Goal: Task Accomplishment & Management: Manage account settings

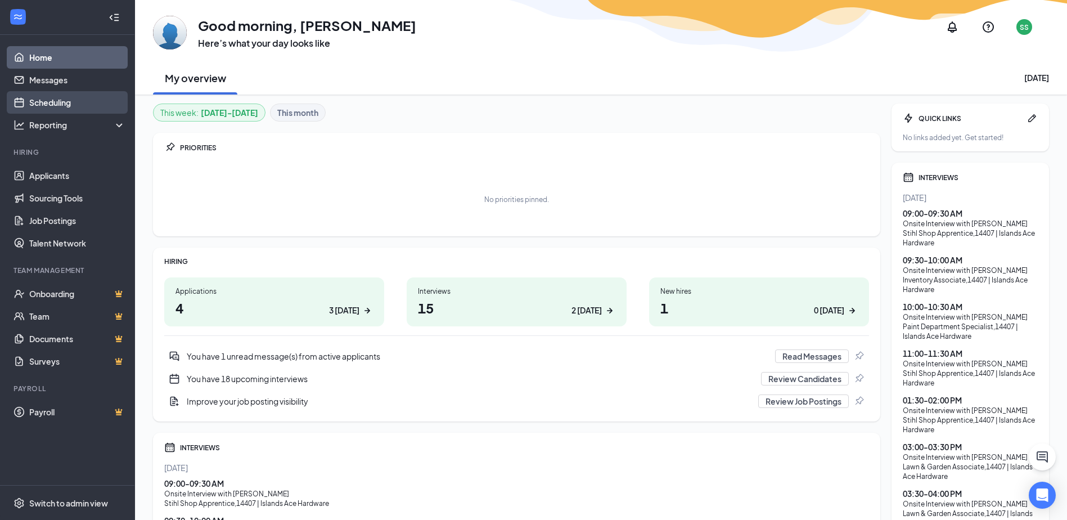
click at [64, 101] on link "Scheduling" at bounding box center [77, 102] width 96 height 22
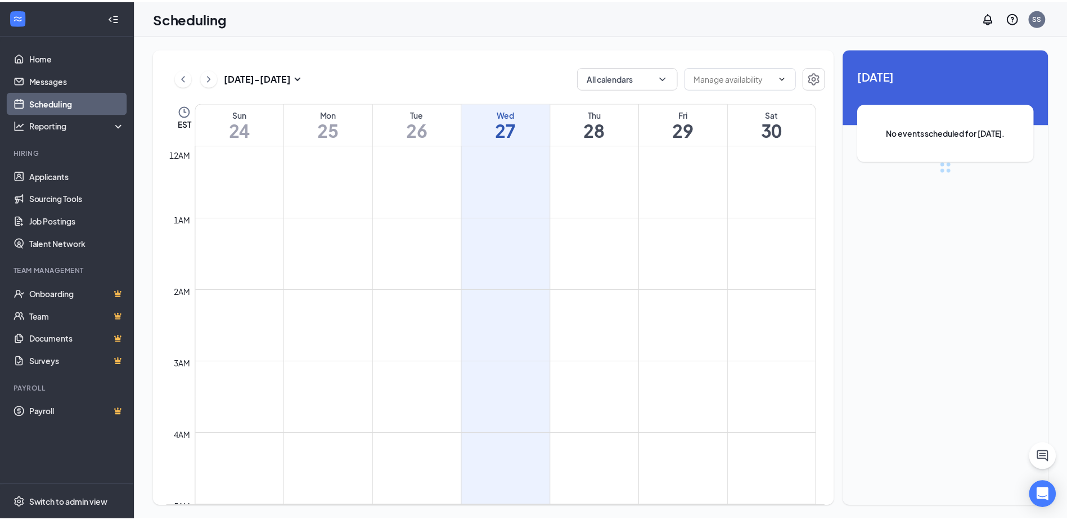
scroll to position [553, 0]
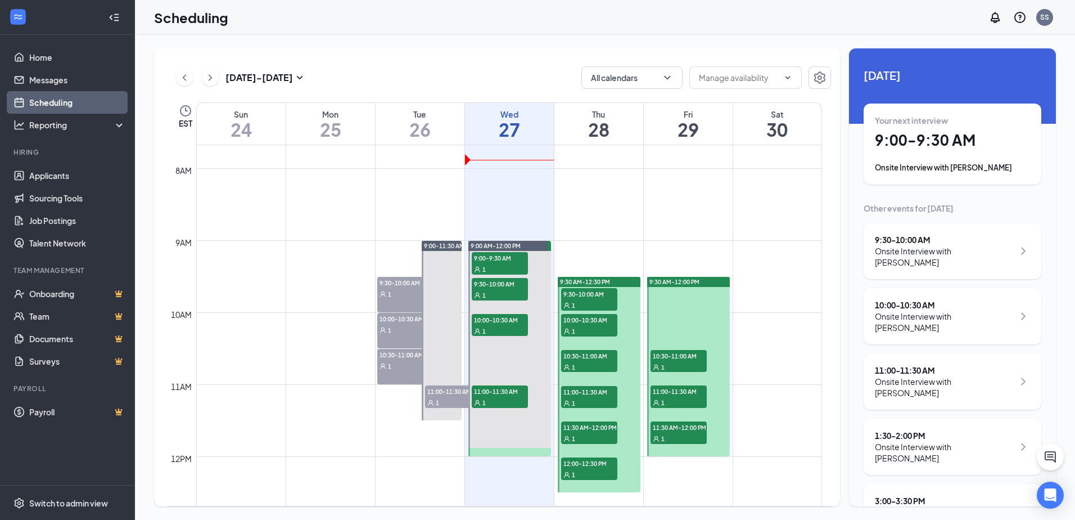
click at [934, 136] on h1 "9:00 - 9:30 AM" at bounding box center [952, 139] width 155 height 19
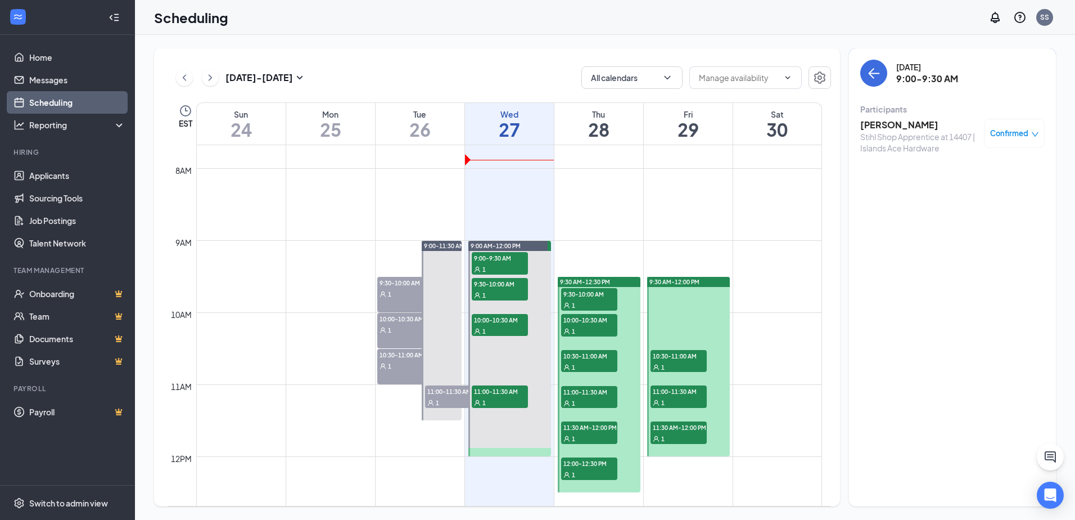
click at [880, 127] on h3 "[PERSON_NAME]" at bounding box center [919, 125] width 118 height 12
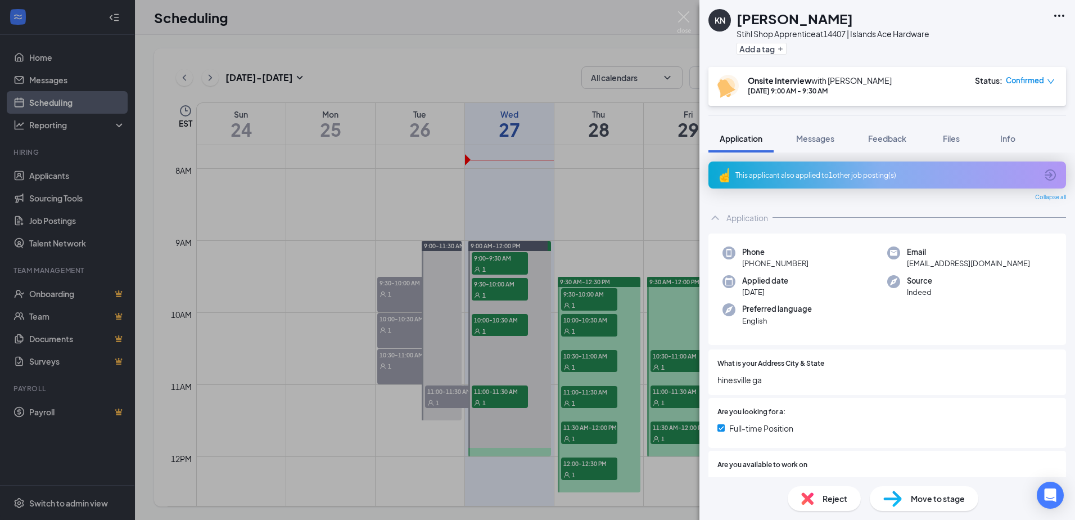
click at [1055, 13] on icon "Ellipses" at bounding box center [1059, 15] width 13 height 13
click at [1005, 38] on div "KN [PERSON_NAME] Stihl Shop Apprentice at 14407 | Islands Ace Hardware Add a tag" at bounding box center [888, 33] width 376 height 67
click at [1031, 40] on link "View full application" at bounding box center [998, 41] width 121 height 11
click at [683, 18] on img at bounding box center [684, 22] width 14 height 22
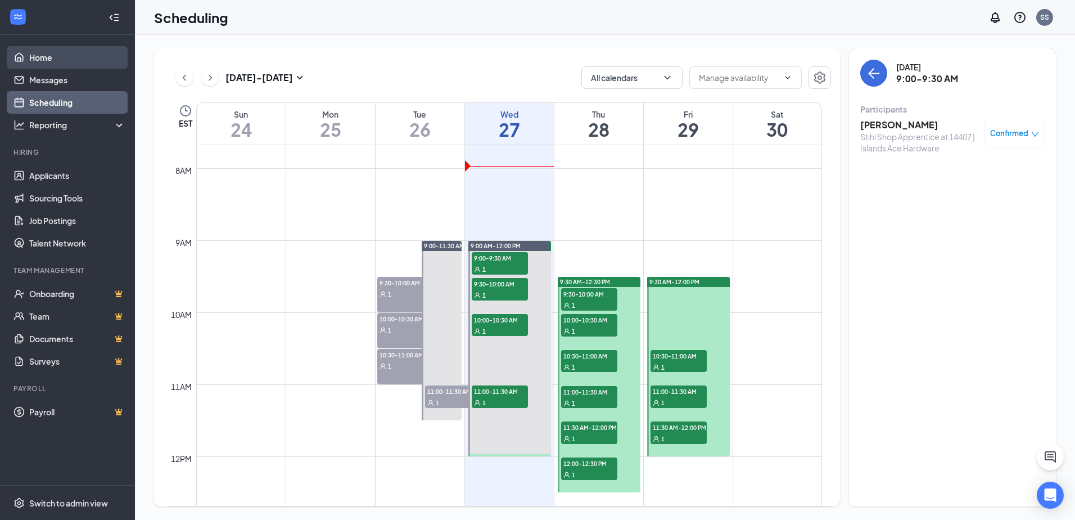
click at [65, 53] on link "Home" at bounding box center [77, 57] width 96 height 22
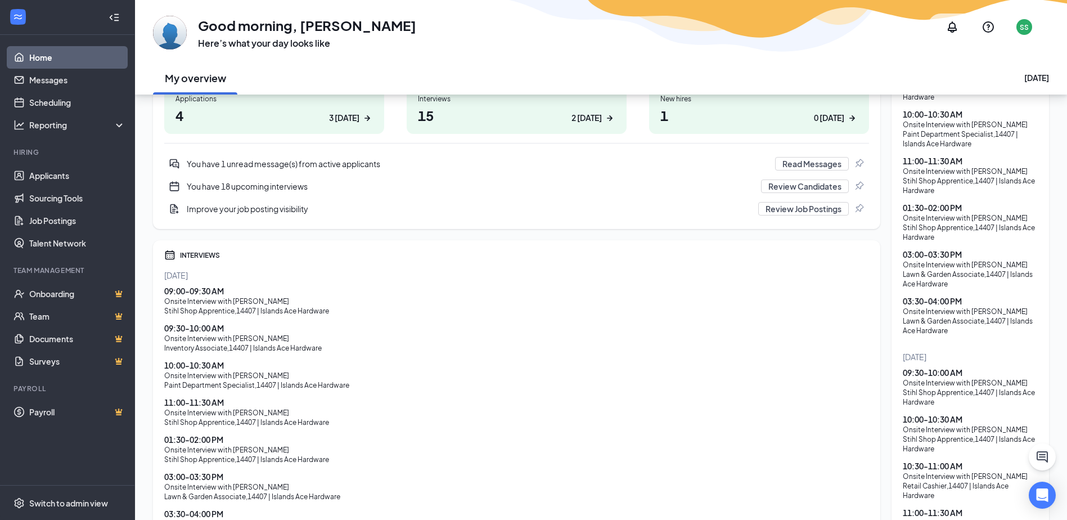
scroll to position [173, 0]
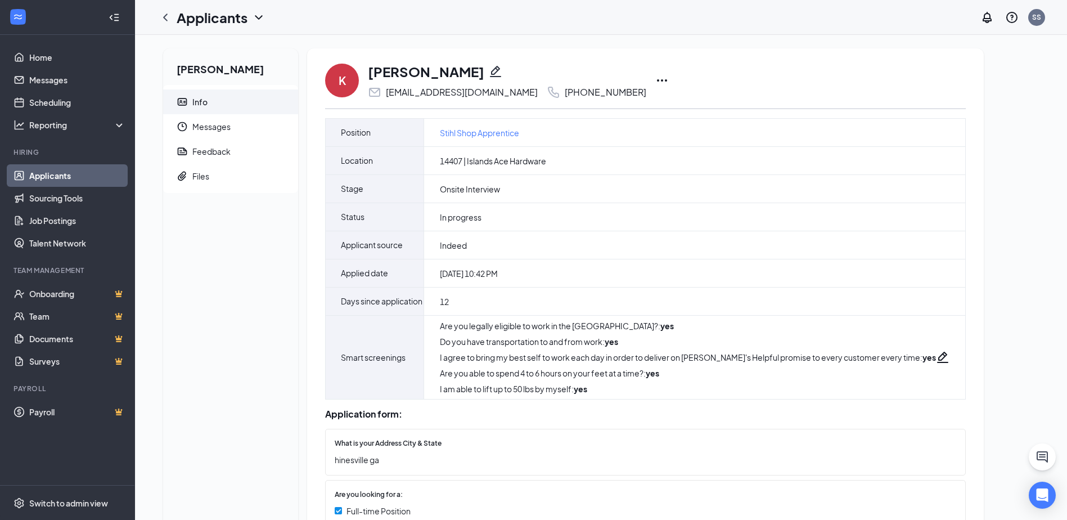
click at [655, 79] on icon "Ellipses" at bounding box center [661, 80] width 13 height 13
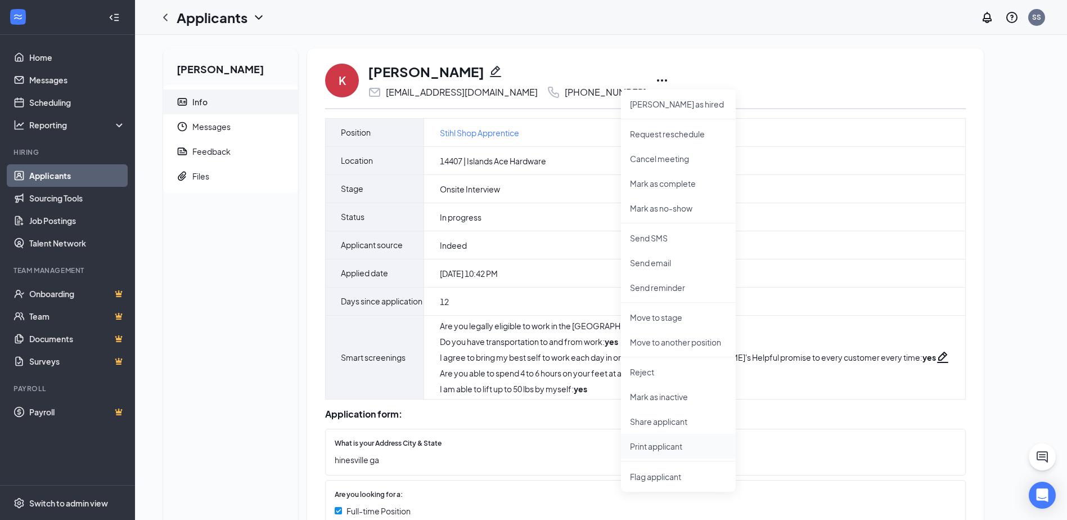
click at [660, 444] on p "Print applicant" at bounding box center [678, 445] width 97 height 11
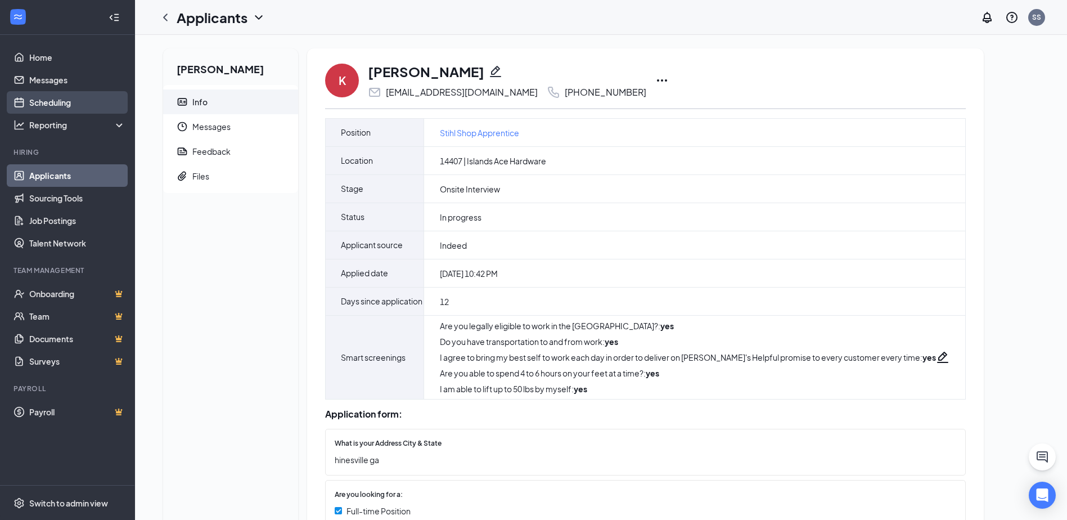
click at [70, 106] on link "Scheduling" at bounding box center [77, 102] width 96 height 22
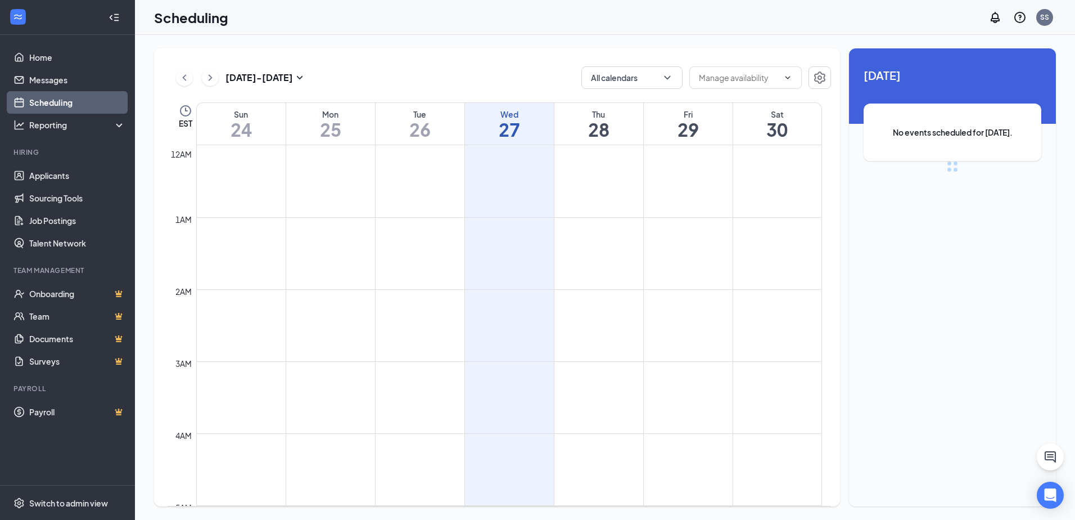
scroll to position [553, 0]
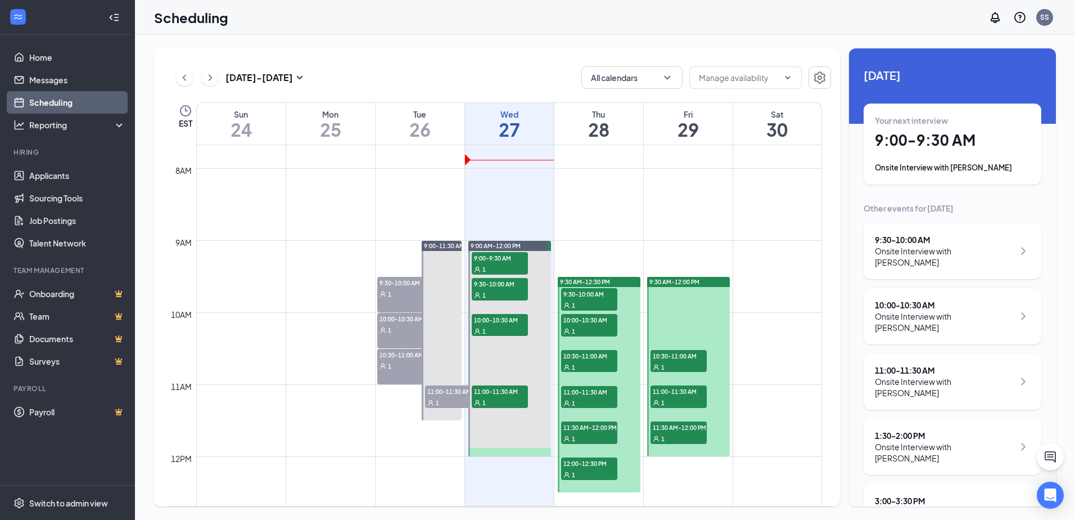
click at [912, 248] on div "Onsite Interview with [PERSON_NAME]" at bounding box center [944, 256] width 139 height 22
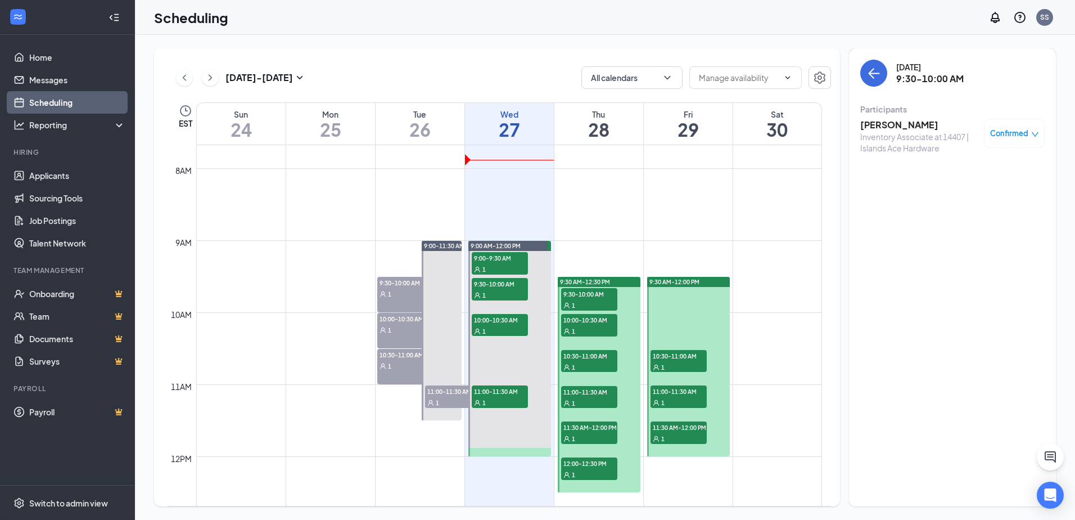
click at [883, 118] on div "Justin Moody Inventory Associate at 14407 | Islands Ace Hardware Confirmed" at bounding box center [952, 136] width 184 height 43
click at [882, 121] on h3 "Justin Moody" at bounding box center [919, 125] width 118 height 12
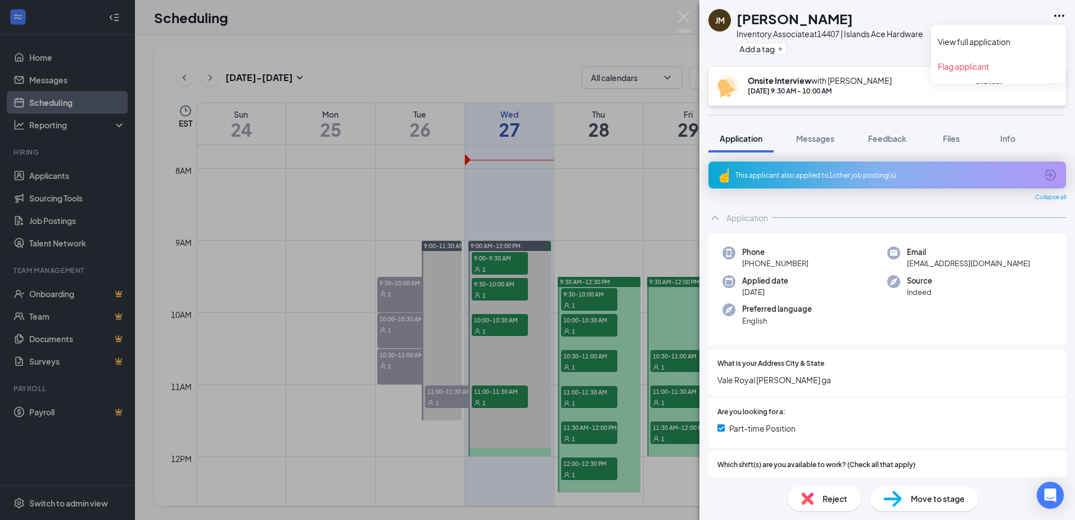
click at [1056, 14] on icon "Ellipses" at bounding box center [1059, 15] width 13 height 13
click at [988, 38] on link "View full application" at bounding box center [998, 41] width 121 height 11
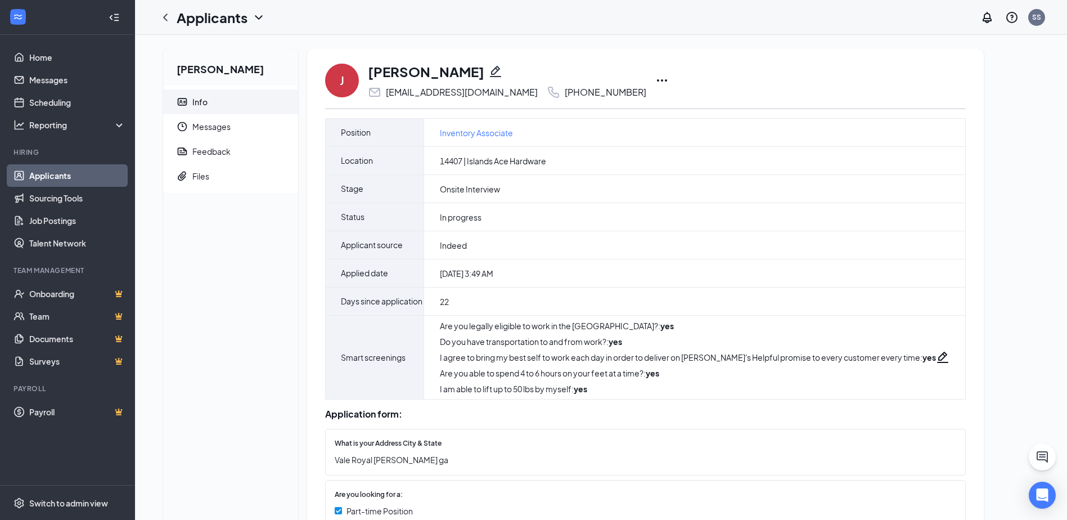
click at [655, 79] on icon "Ellipses" at bounding box center [661, 80] width 13 height 13
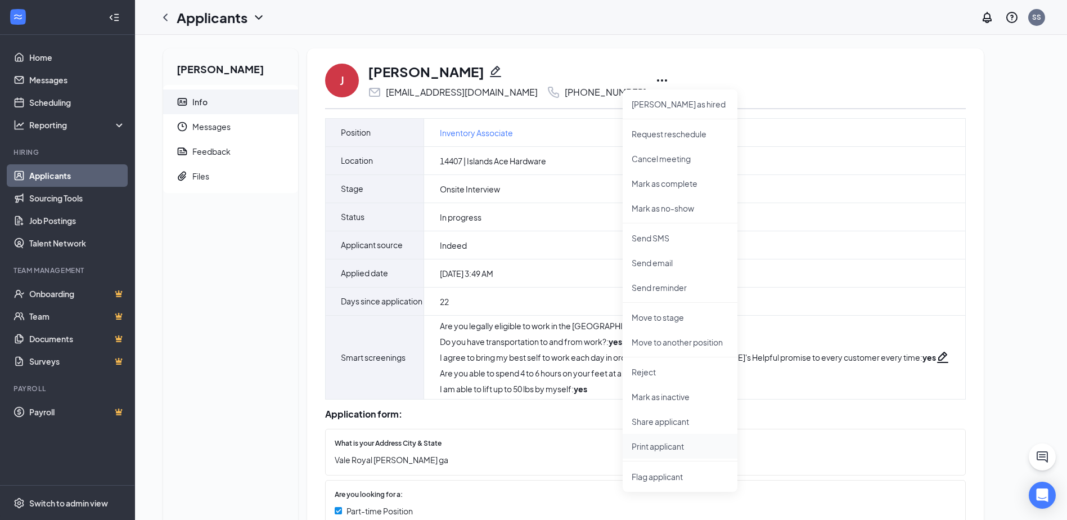
click at [672, 445] on p "Print applicant" at bounding box center [680, 445] width 97 height 11
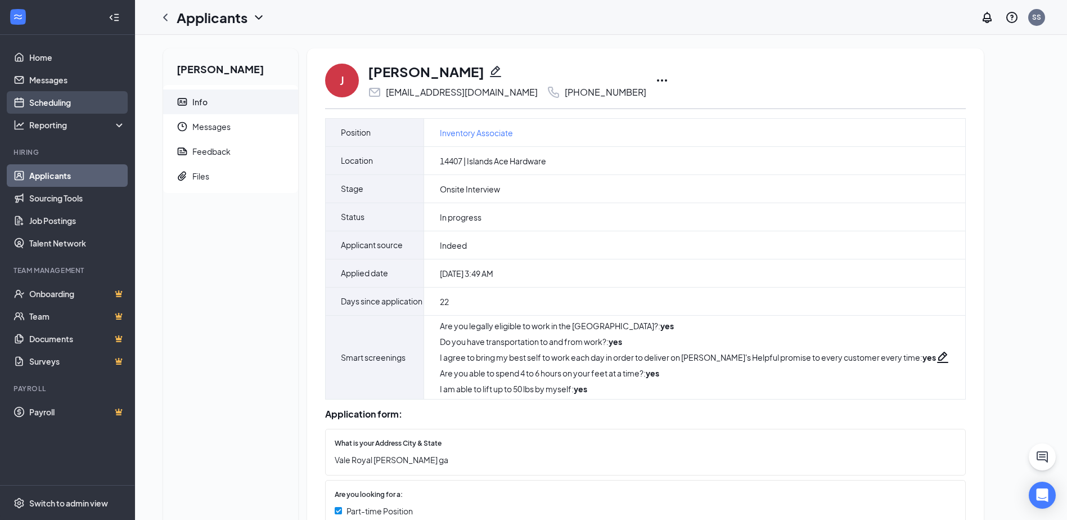
click at [65, 105] on link "Scheduling" at bounding box center [77, 102] width 96 height 22
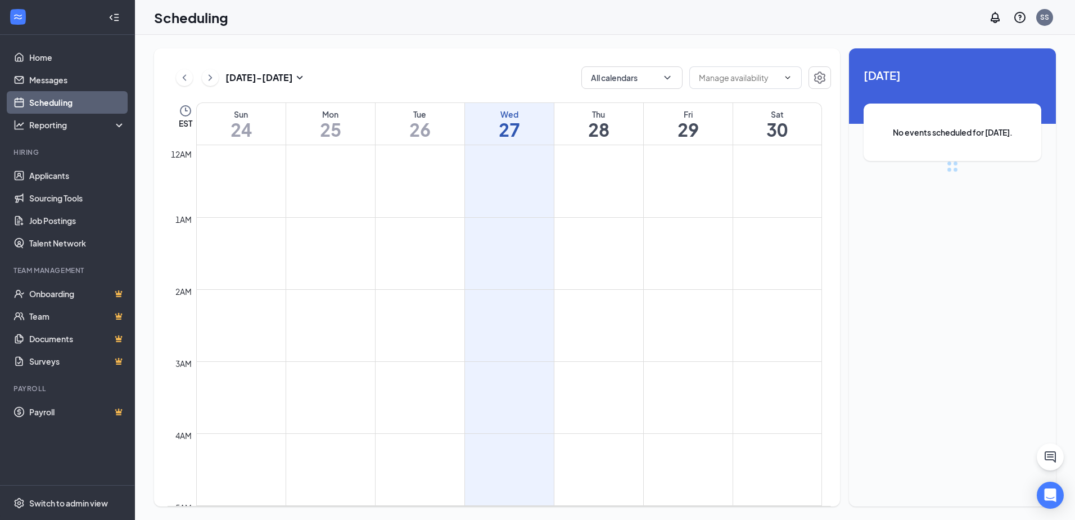
scroll to position [553, 0]
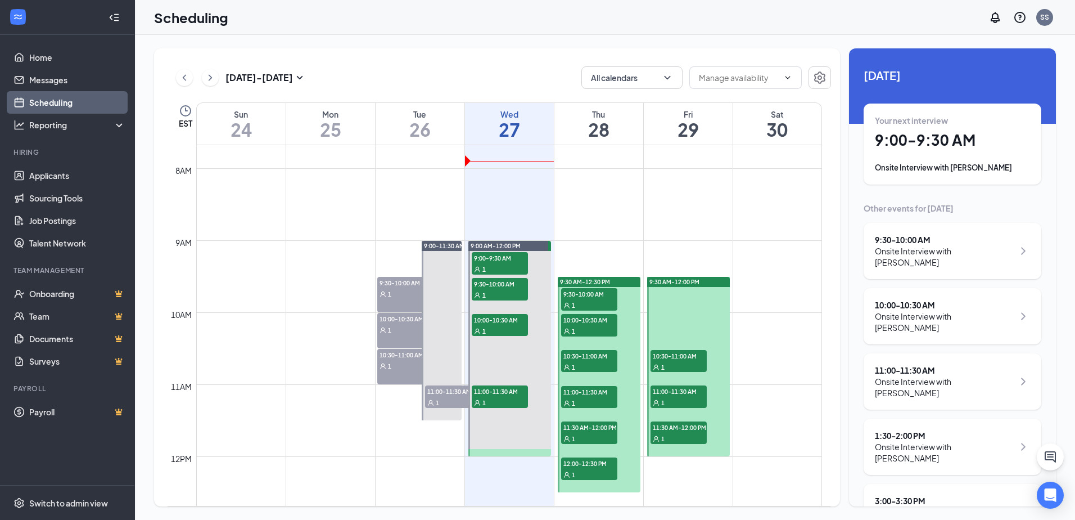
click at [950, 310] on div "Onsite Interview with [PERSON_NAME]" at bounding box center [944, 321] width 139 height 22
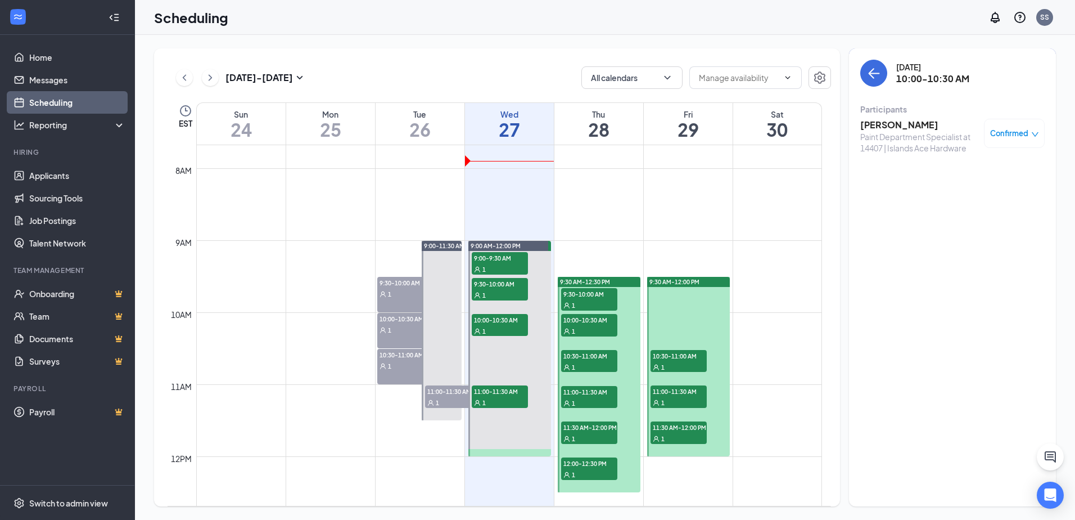
click at [892, 131] on div "Paint Department Specialist at 14407 | Islands Ace Hardware" at bounding box center [919, 142] width 118 height 22
click at [891, 128] on h3 "Jeff Hartford" at bounding box center [919, 125] width 118 height 12
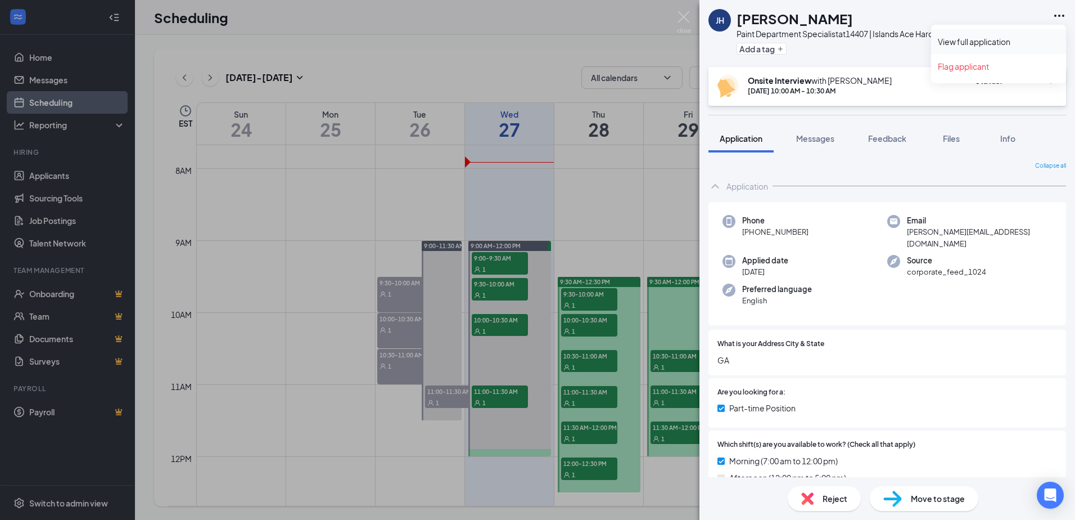
click at [1003, 41] on link "View full application" at bounding box center [998, 41] width 121 height 11
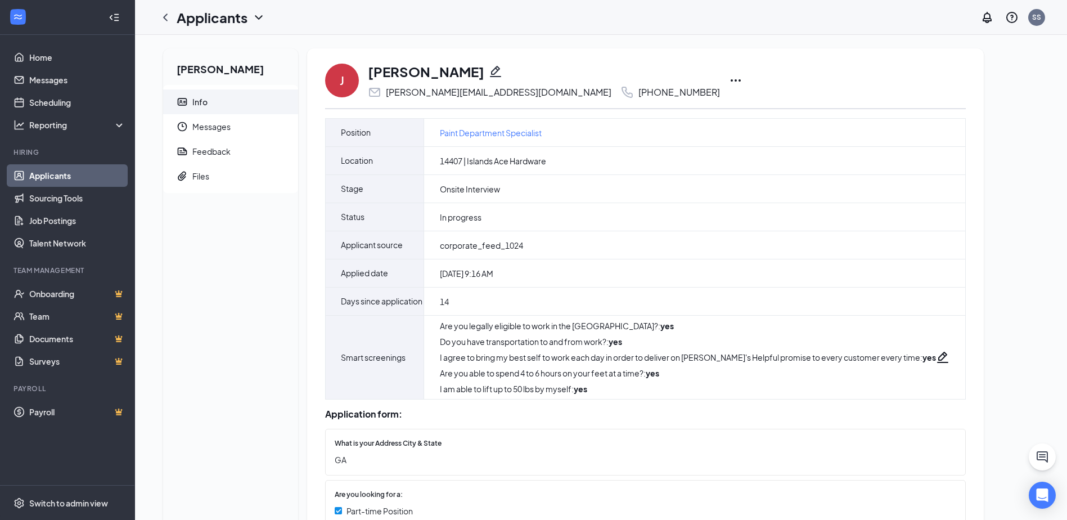
click at [729, 79] on icon "Ellipses" at bounding box center [735, 80] width 13 height 13
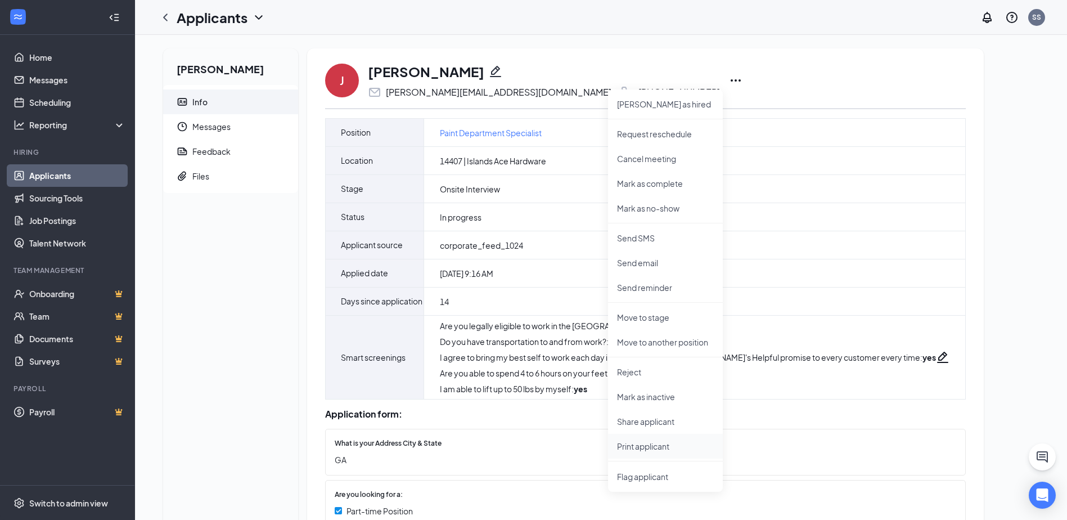
click at [664, 445] on p "Print applicant" at bounding box center [665, 445] width 97 height 11
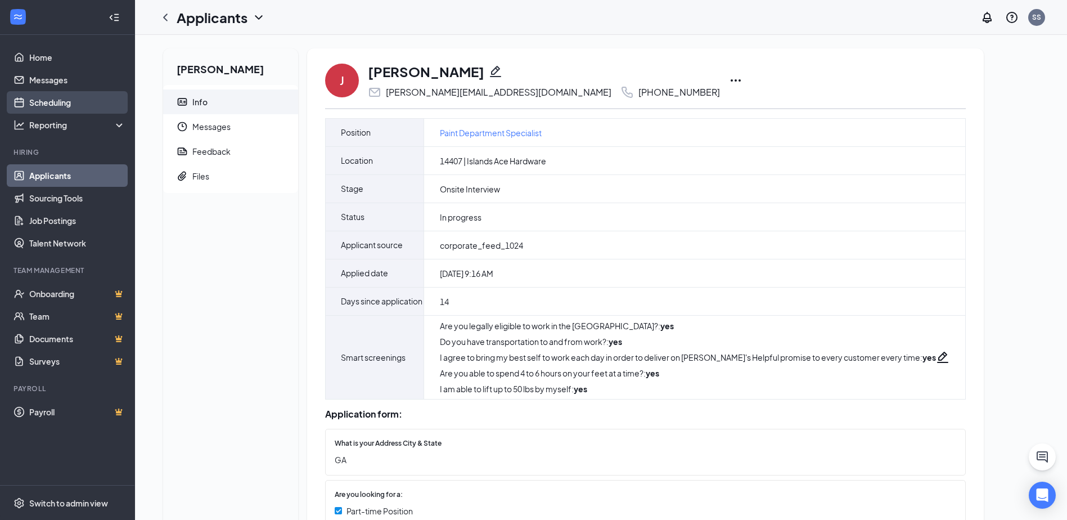
click at [52, 100] on link "Scheduling" at bounding box center [77, 102] width 96 height 22
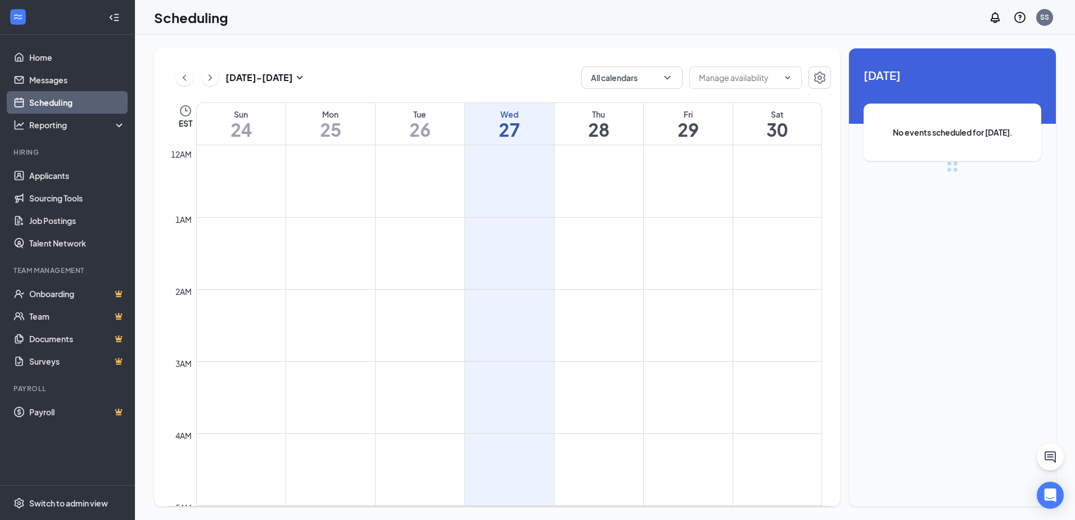
scroll to position [553, 0]
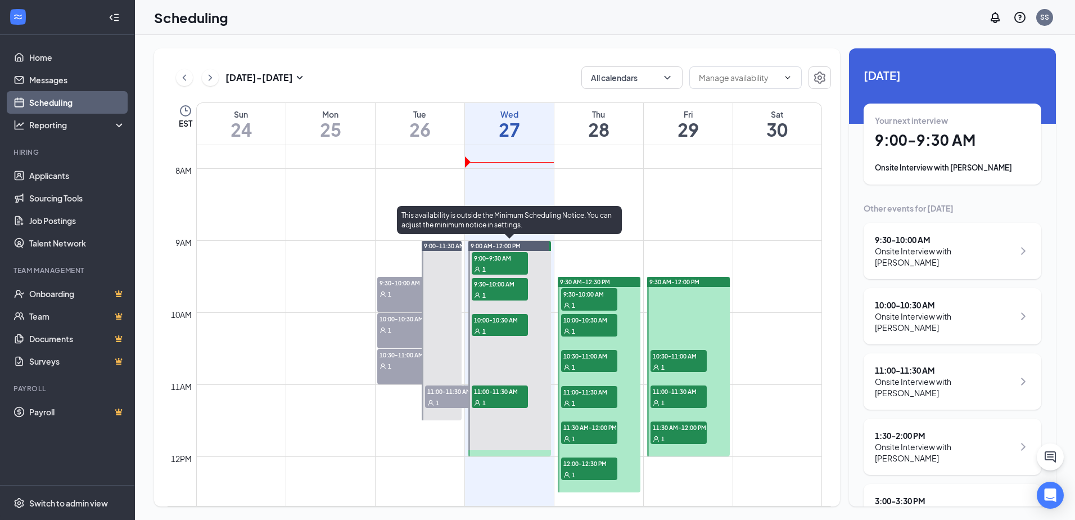
click at [499, 402] on div "1" at bounding box center [500, 402] width 56 height 11
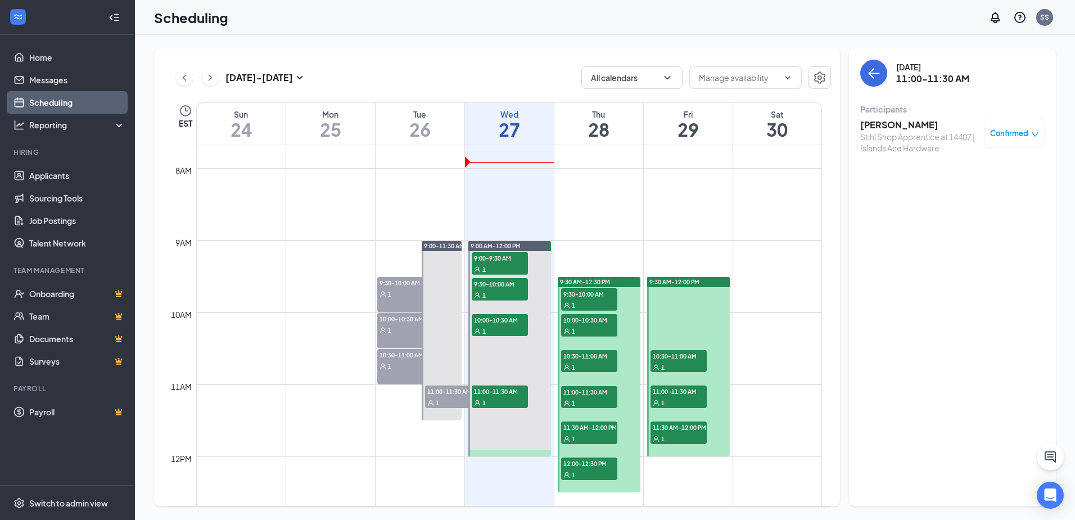
click at [886, 122] on h3 "Keden Whitehead" at bounding box center [919, 125] width 118 height 12
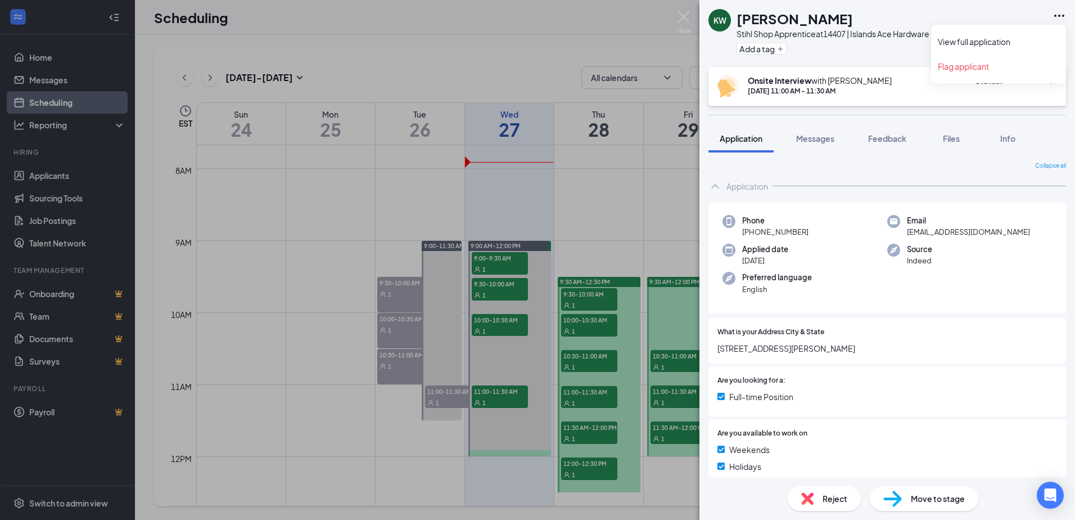
click at [1060, 15] on icon "Ellipses" at bounding box center [1060, 16] width 10 height 2
click at [1010, 37] on link "View full application" at bounding box center [998, 41] width 121 height 11
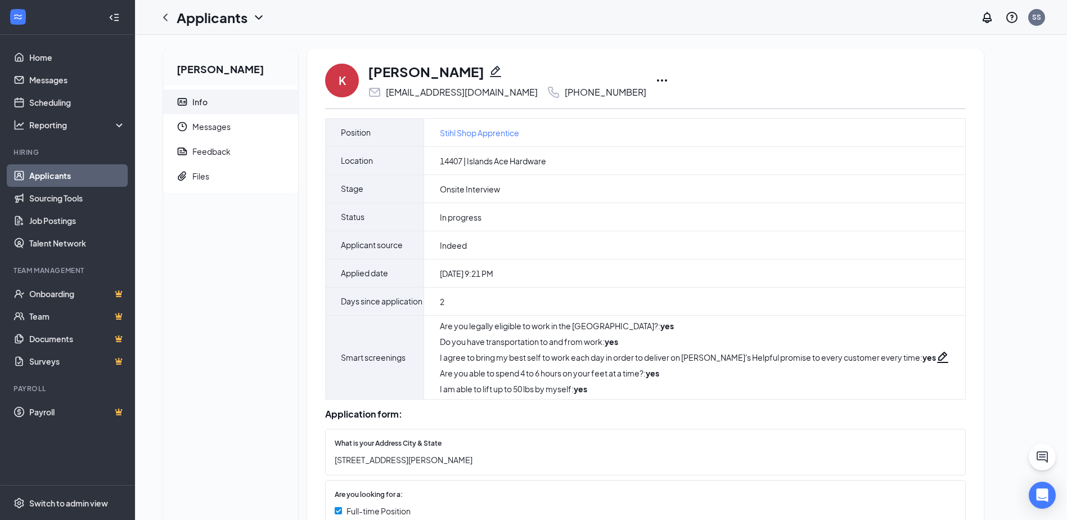
click at [657, 81] on icon "Ellipses" at bounding box center [662, 80] width 10 height 2
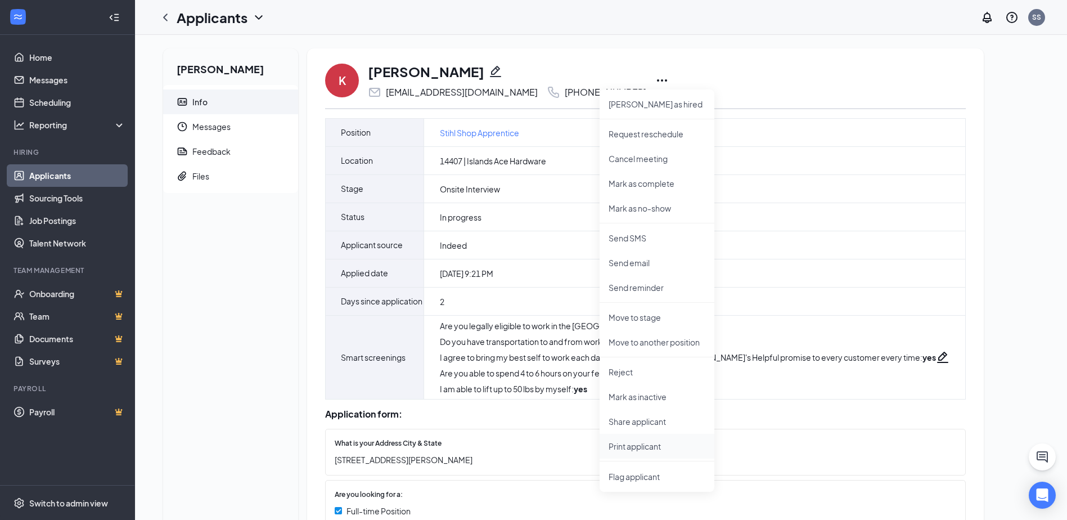
click at [654, 448] on p "Print applicant" at bounding box center [657, 445] width 97 height 11
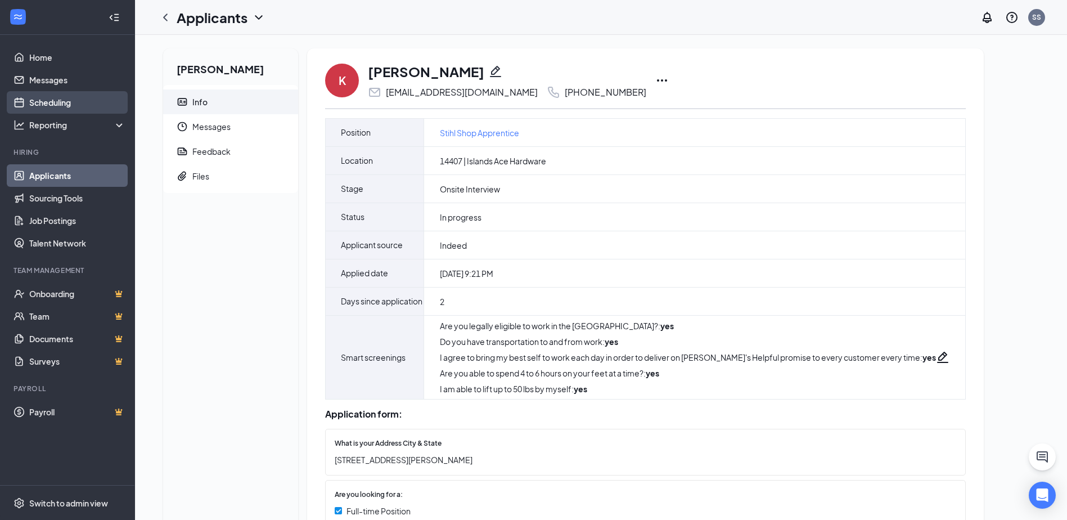
click at [60, 106] on link "Scheduling" at bounding box center [77, 102] width 96 height 22
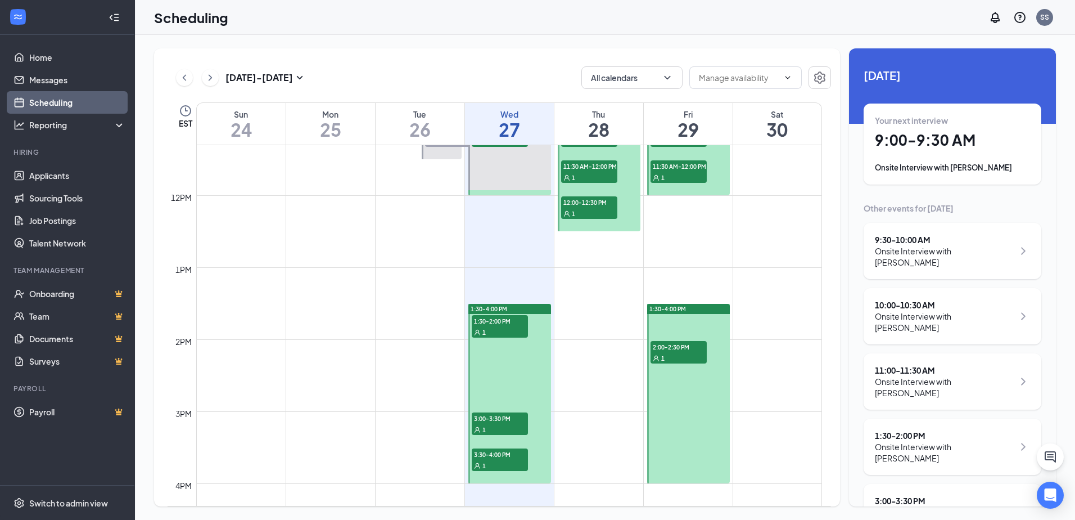
scroll to position [834, 0]
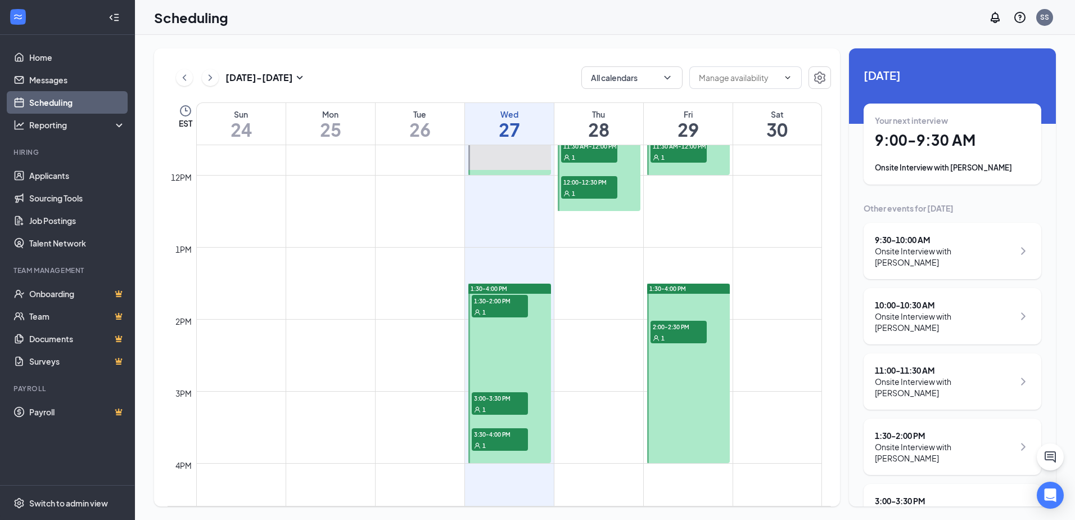
click at [508, 308] on div "1" at bounding box center [500, 311] width 56 height 11
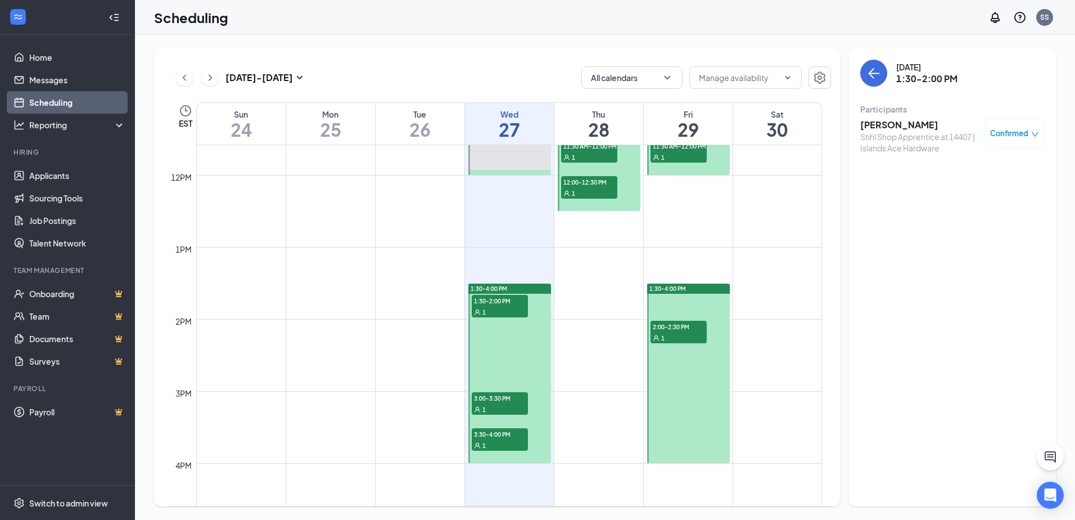
click at [905, 121] on h3 "Jaden Patillo" at bounding box center [919, 125] width 118 height 12
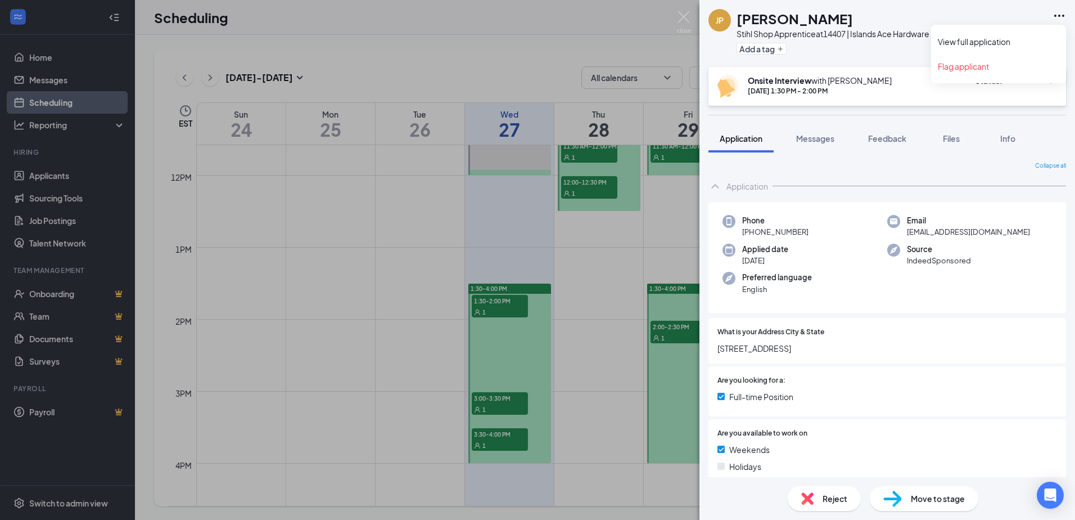
click at [1060, 14] on icon "Ellipses" at bounding box center [1059, 15] width 13 height 13
click at [1008, 39] on link "View full application" at bounding box center [998, 41] width 121 height 11
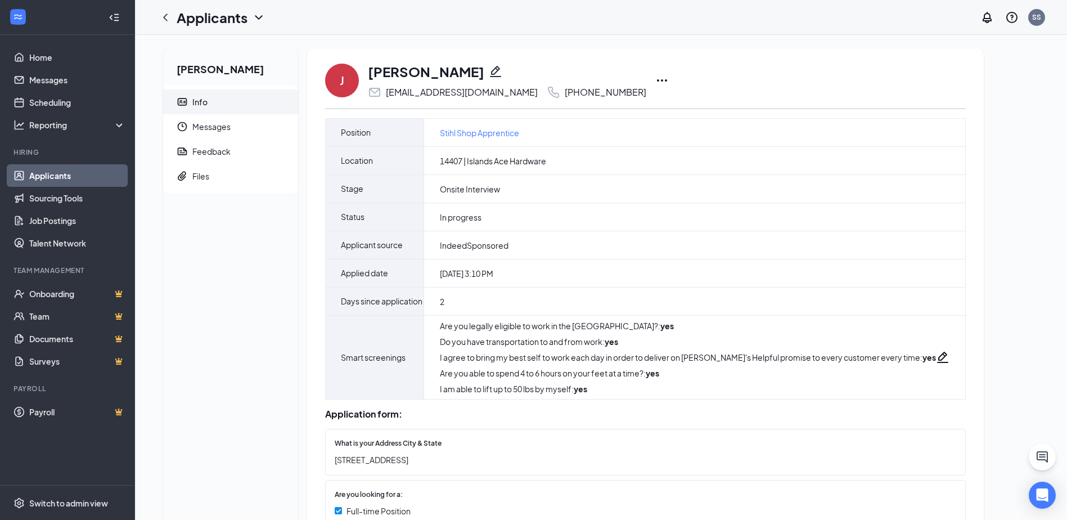
click at [655, 79] on icon "Ellipses" at bounding box center [661, 80] width 13 height 13
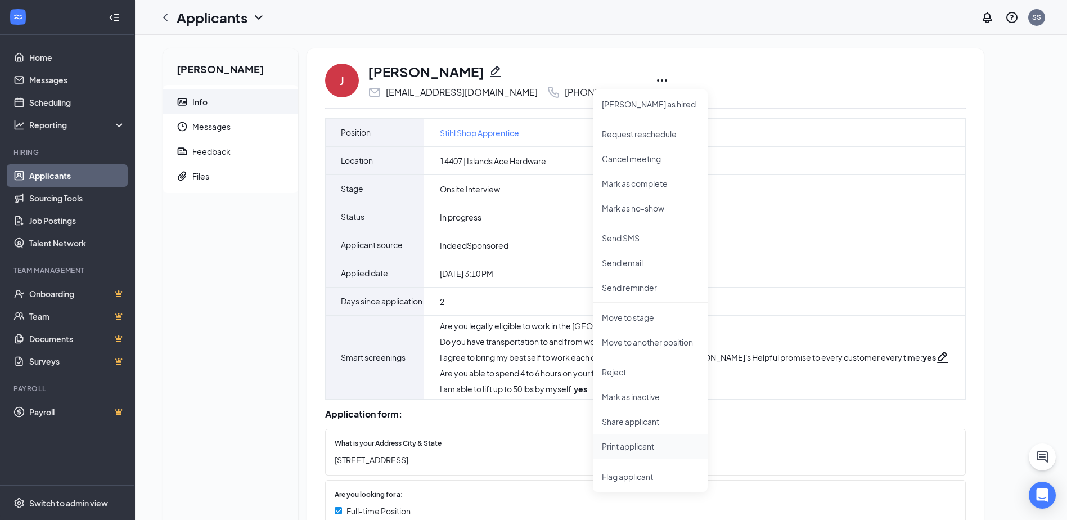
click at [642, 449] on p "Print applicant" at bounding box center [650, 445] width 97 height 11
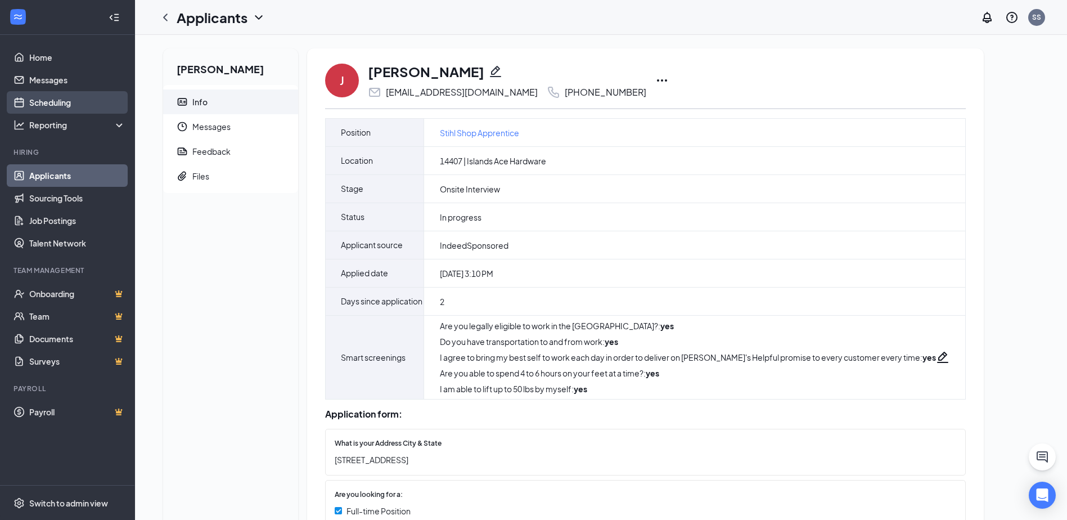
click at [62, 102] on link "Scheduling" at bounding box center [77, 102] width 96 height 22
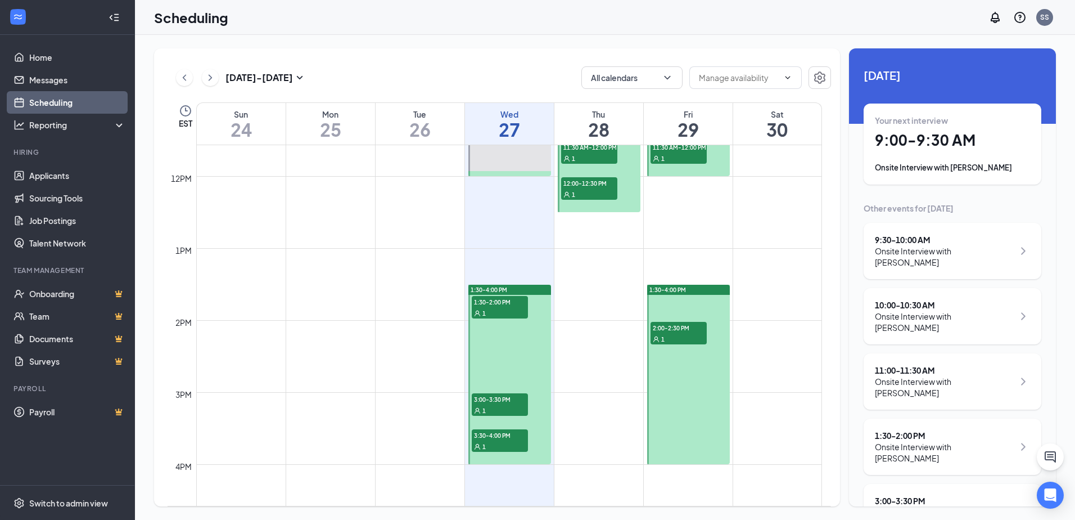
scroll to position [834, 0]
click at [512, 406] on div "1" at bounding box center [500, 408] width 56 height 11
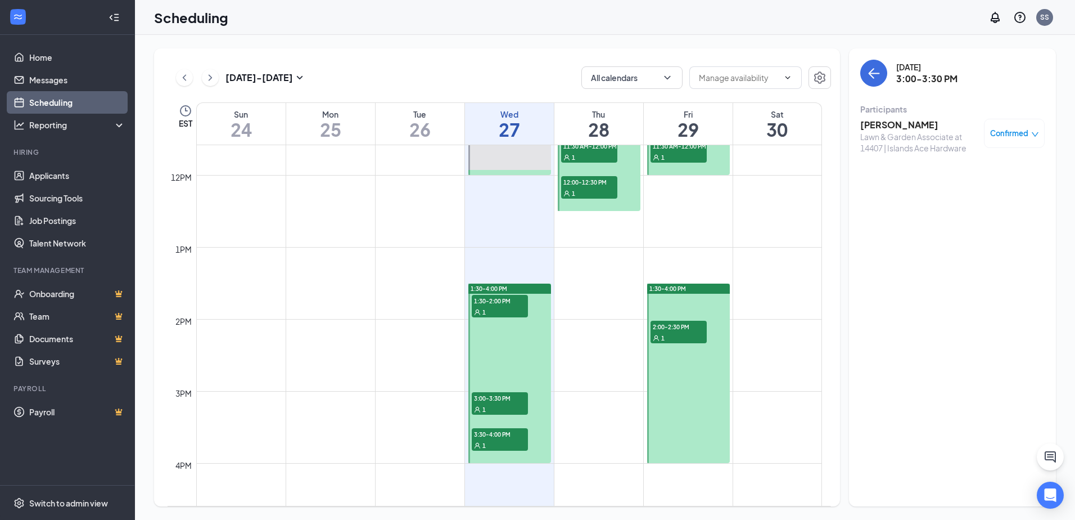
click at [495, 398] on span "3:00-3:30 PM" at bounding box center [500, 397] width 56 height 11
click at [891, 123] on h3 "Nicole Abreu" at bounding box center [919, 125] width 118 height 12
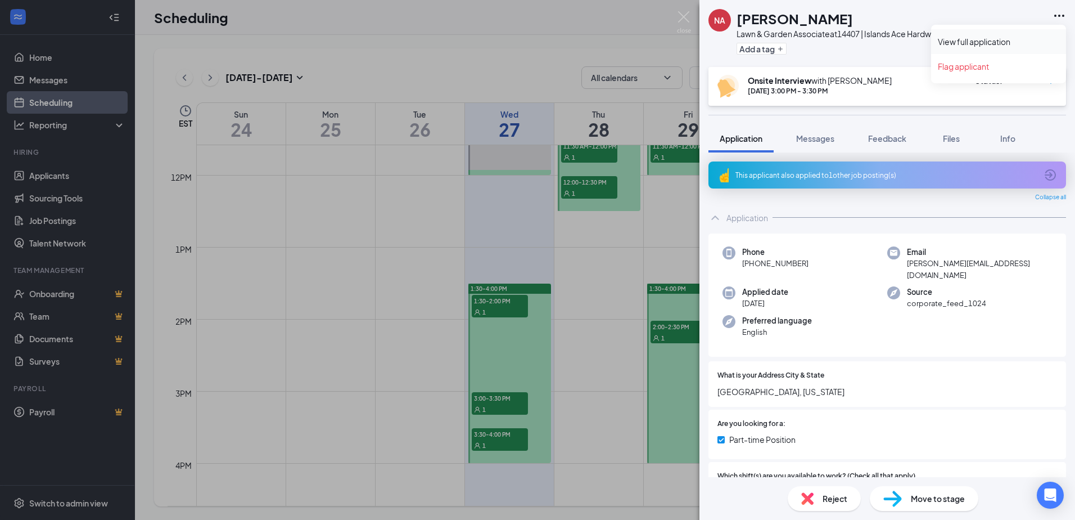
click at [1003, 46] on link "View full application" at bounding box center [998, 41] width 121 height 11
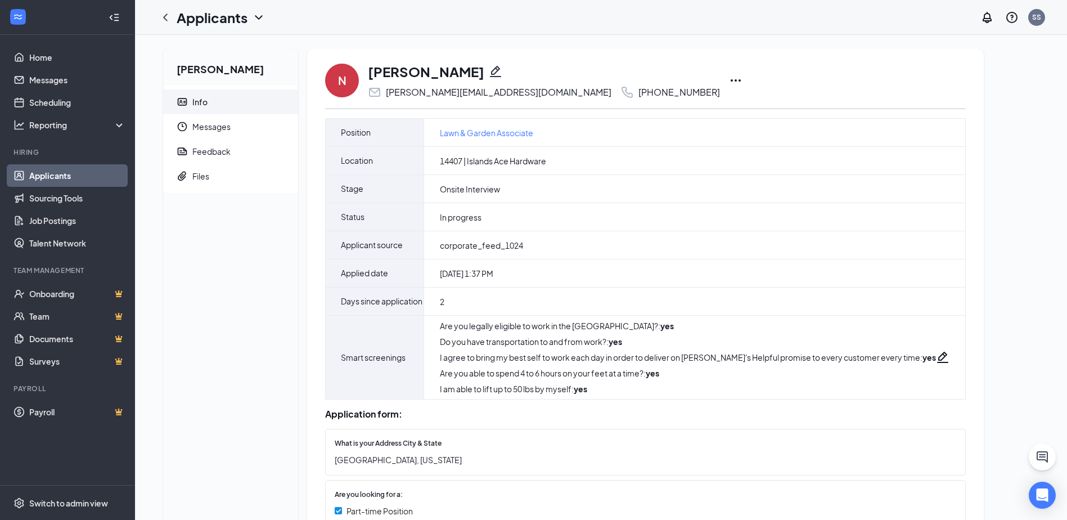
click at [729, 78] on icon "Ellipses" at bounding box center [735, 80] width 13 height 13
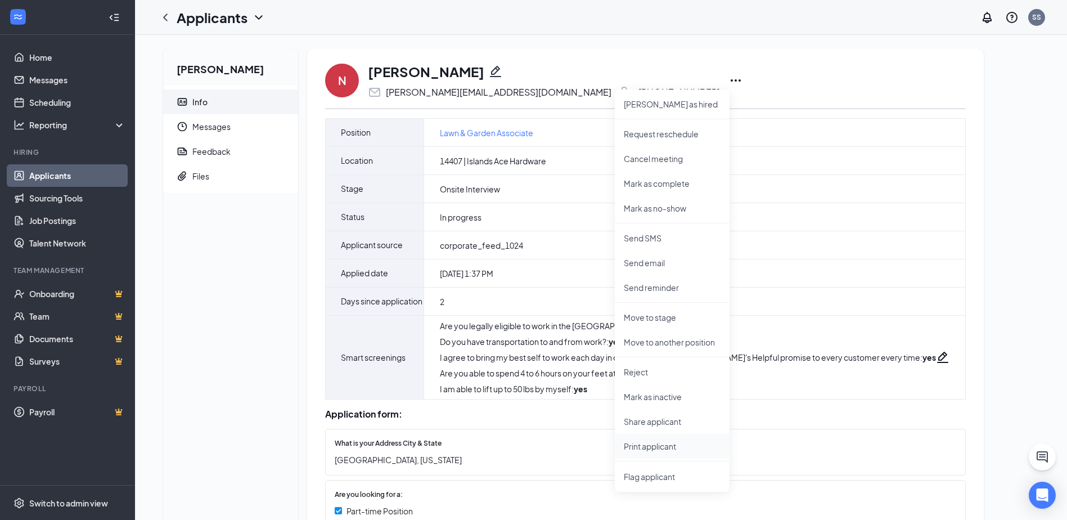
click at [667, 447] on p "Print applicant" at bounding box center [672, 445] width 97 height 11
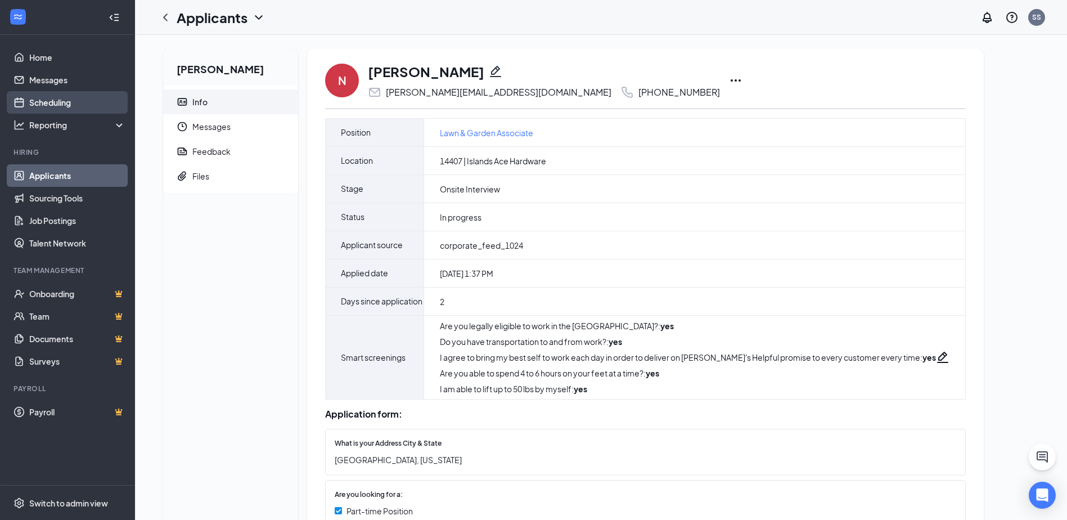
click at [64, 104] on link "Scheduling" at bounding box center [77, 102] width 96 height 22
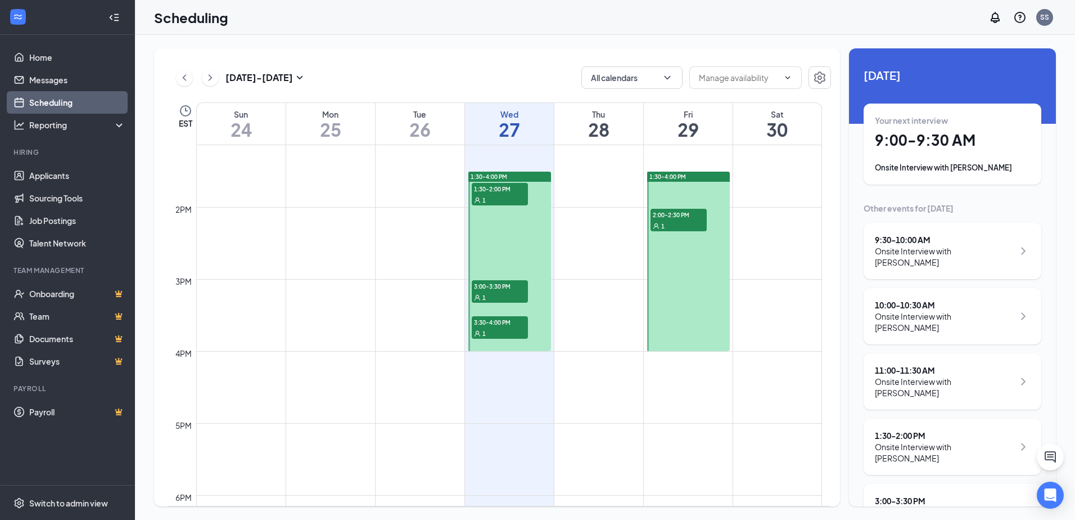
scroll to position [947, 0]
click at [489, 323] on span "3:30-4:00 PM" at bounding box center [500, 321] width 56 height 11
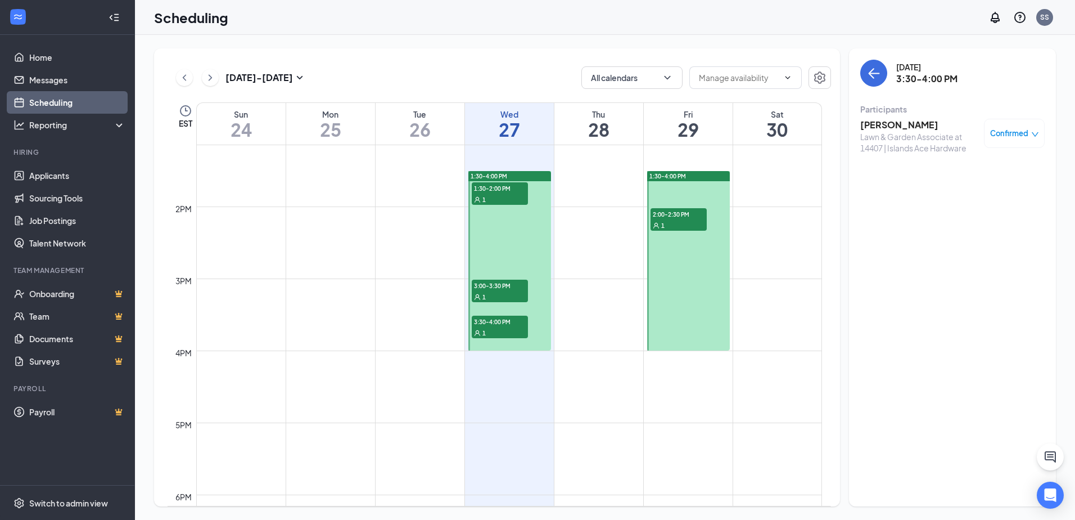
click at [878, 122] on h3 "[PERSON_NAME]" at bounding box center [919, 125] width 118 height 12
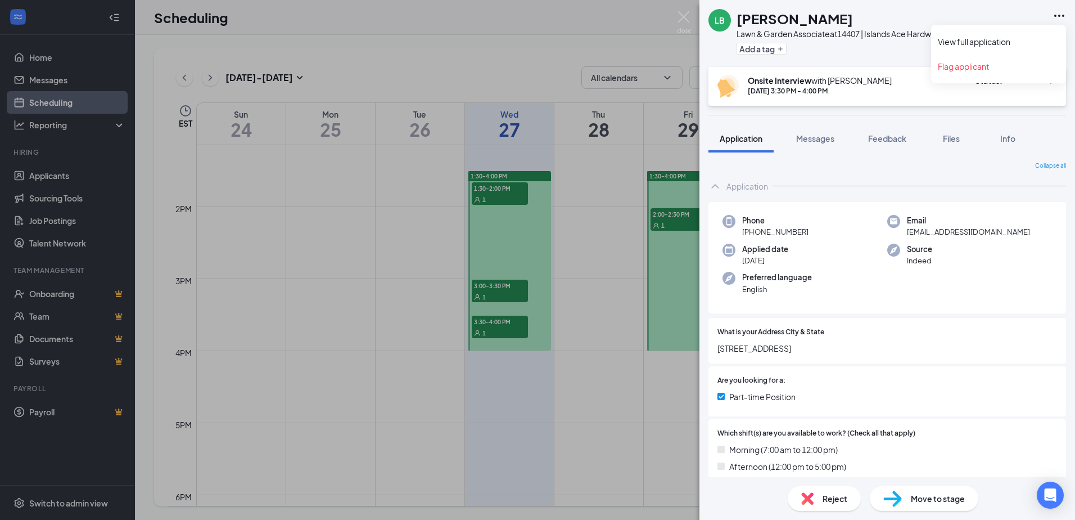
click at [1057, 15] on icon "Ellipses" at bounding box center [1059, 15] width 13 height 13
click at [1052, 38] on link "View full application" at bounding box center [998, 41] width 121 height 11
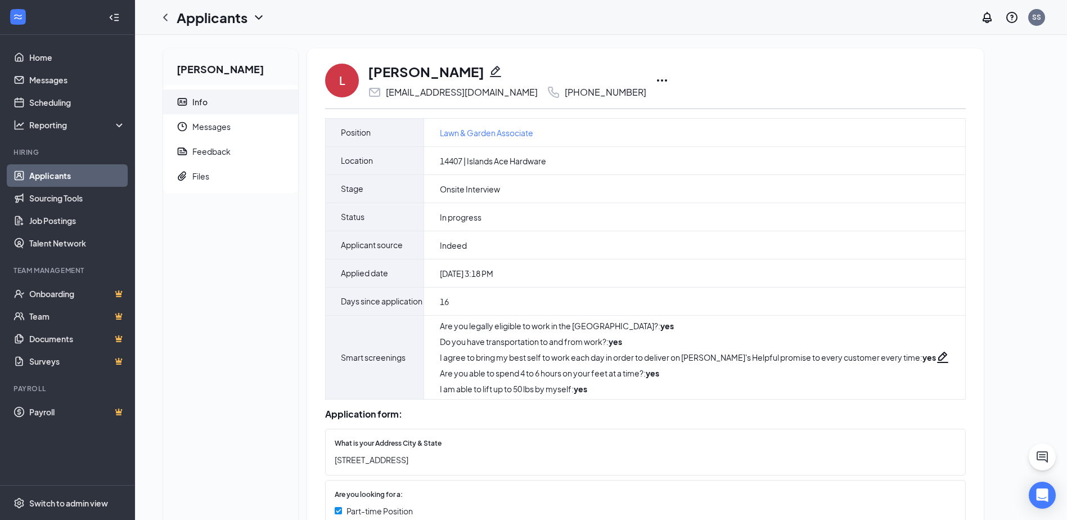
click at [655, 78] on icon "Ellipses" at bounding box center [661, 80] width 13 height 13
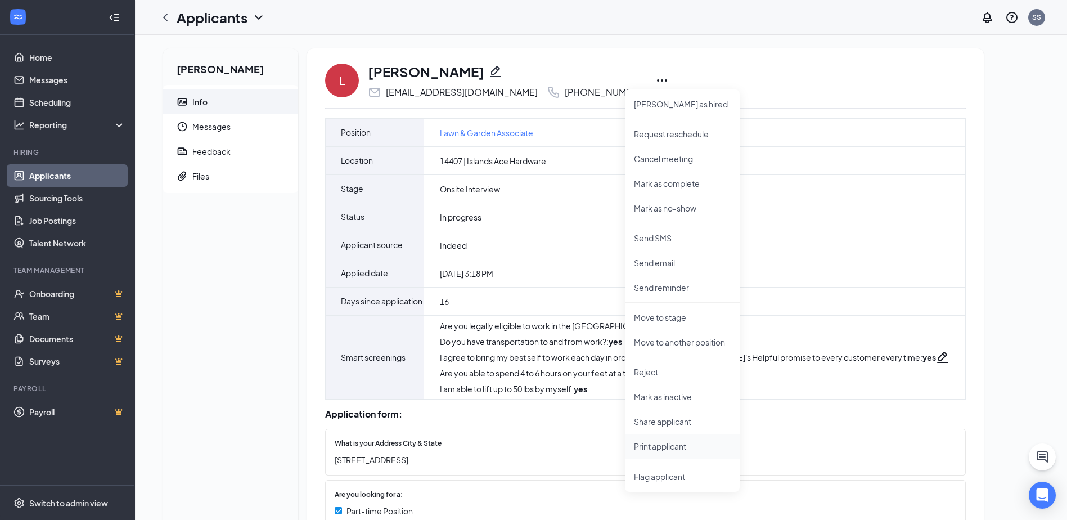
click at [660, 447] on p "Print applicant" at bounding box center [682, 445] width 97 height 11
